Goal: Transaction & Acquisition: Purchase product/service

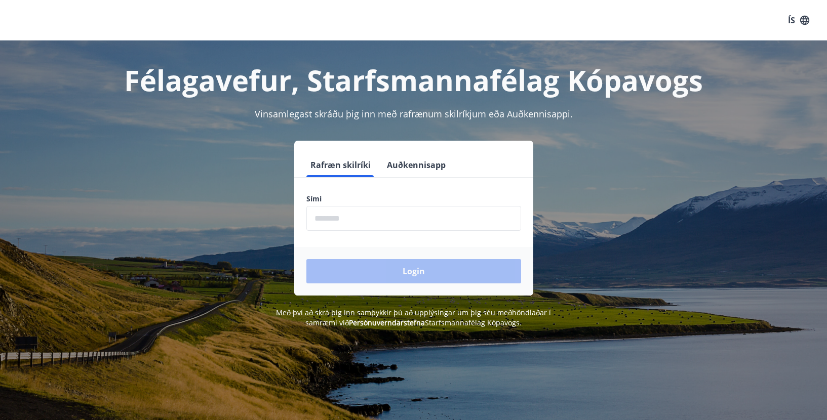
click at [323, 219] on input "phone" at bounding box center [413, 218] width 215 height 25
type input "********"
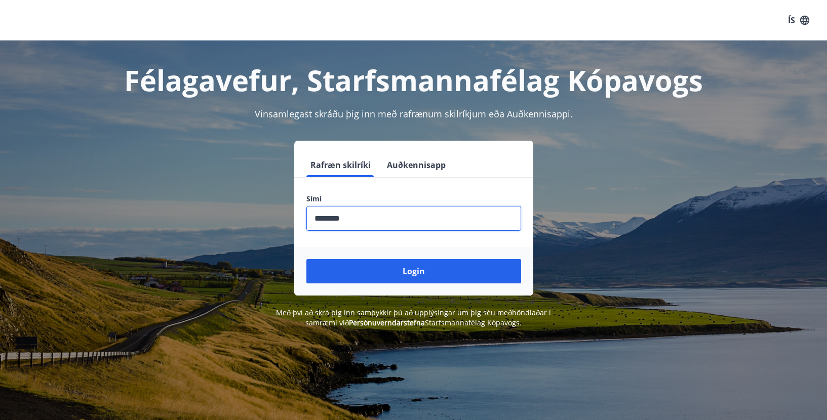
click at [361, 271] on button "Login" at bounding box center [413, 271] width 215 height 24
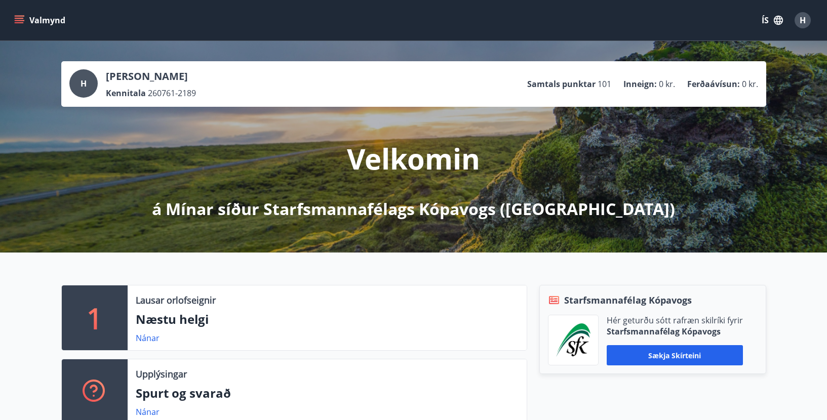
click at [23, 18] on icon "menu" at bounding box center [19, 18] width 9 height 1
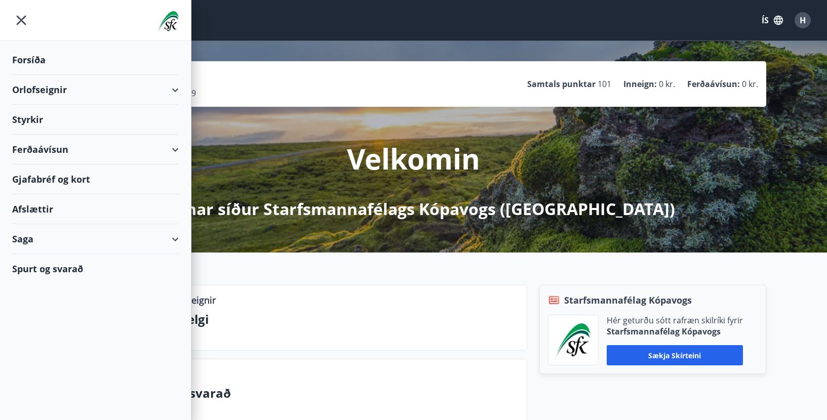
click at [28, 84] on div "Orlofseignir" at bounding box center [95, 90] width 167 height 30
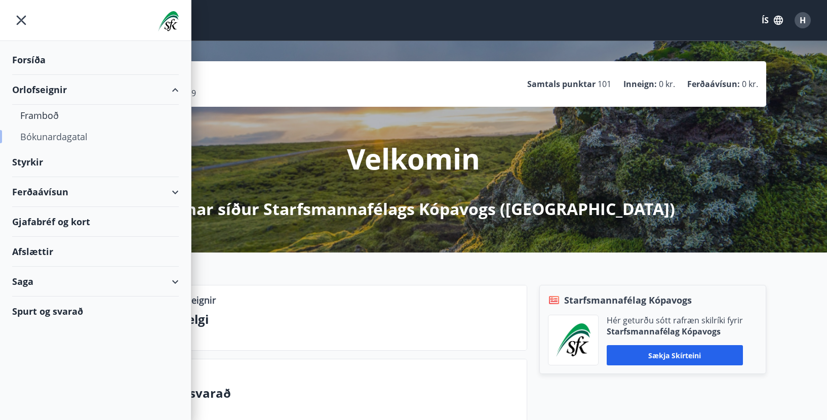
click at [37, 135] on div "Bókunardagatal" at bounding box center [95, 136] width 150 height 21
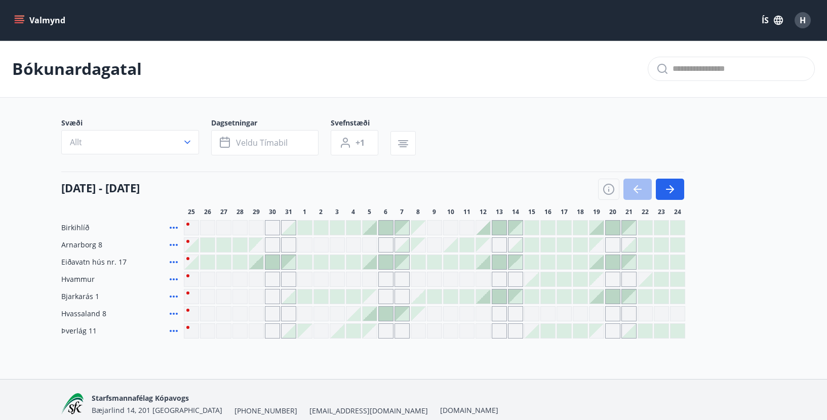
click at [36, 18] on button "Valmynd" at bounding box center [40, 20] width 57 height 18
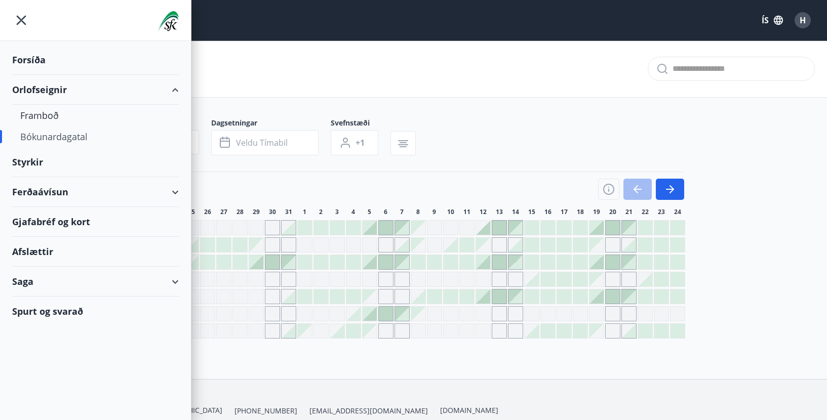
click at [52, 191] on div "Ferðaávísun" at bounding box center [95, 192] width 167 height 30
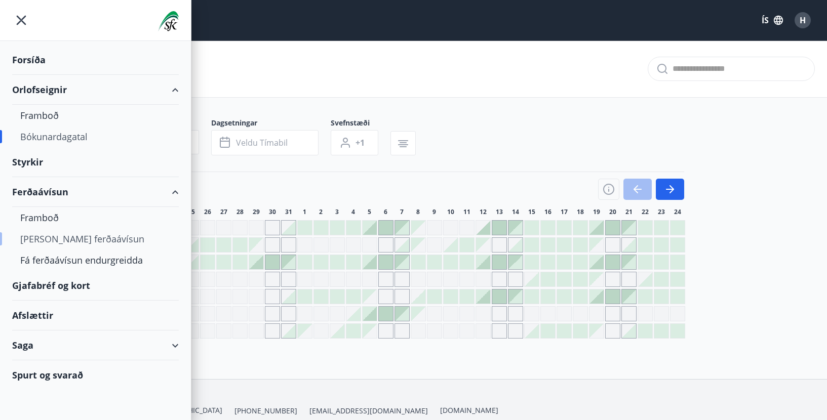
click at [54, 239] on div "Kaupa ferðaávísun" at bounding box center [95, 238] width 150 height 21
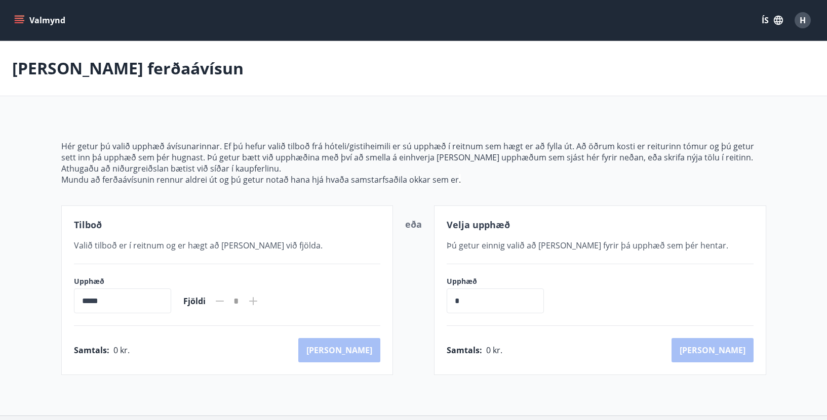
click at [15, 16] on icon "menu" at bounding box center [20, 16] width 11 height 1
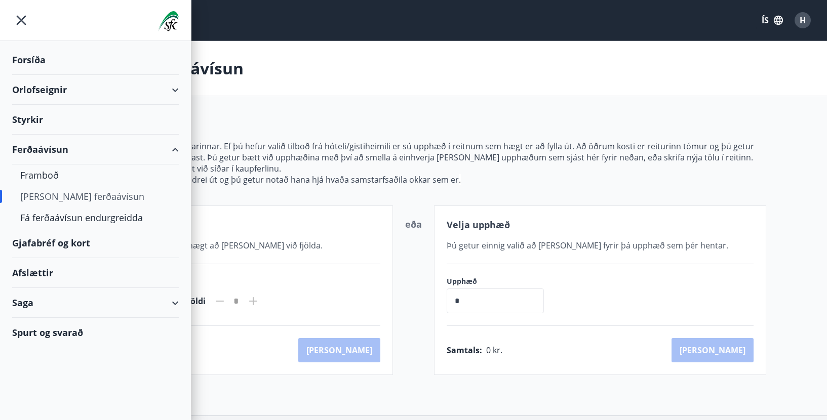
click at [30, 59] on div "Forsíða" at bounding box center [95, 60] width 167 height 30
